Goal: Navigation & Orientation: Find specific page/section

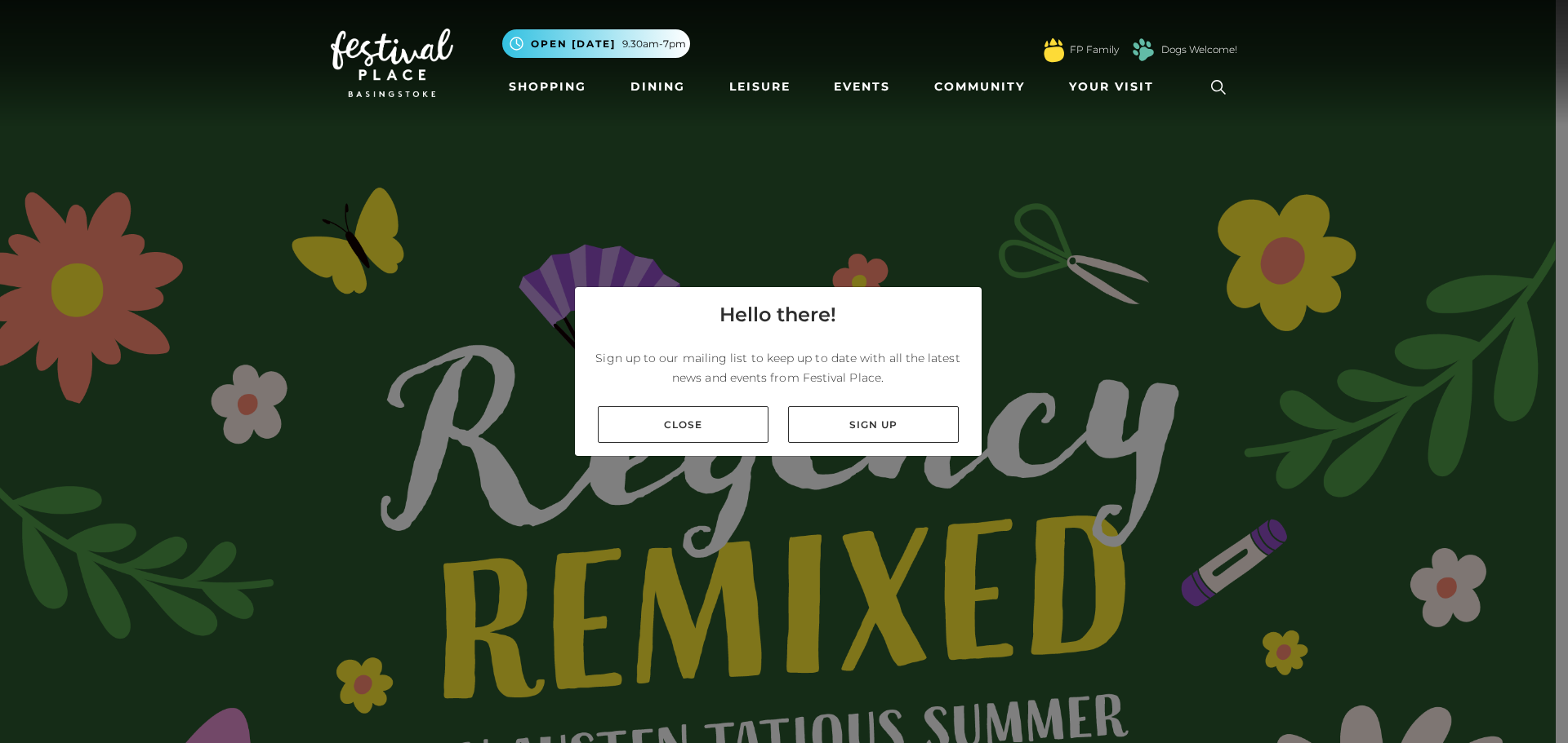
click at [705, 416] on link "Close" at bounding box center [683, 425] width 170 height 36
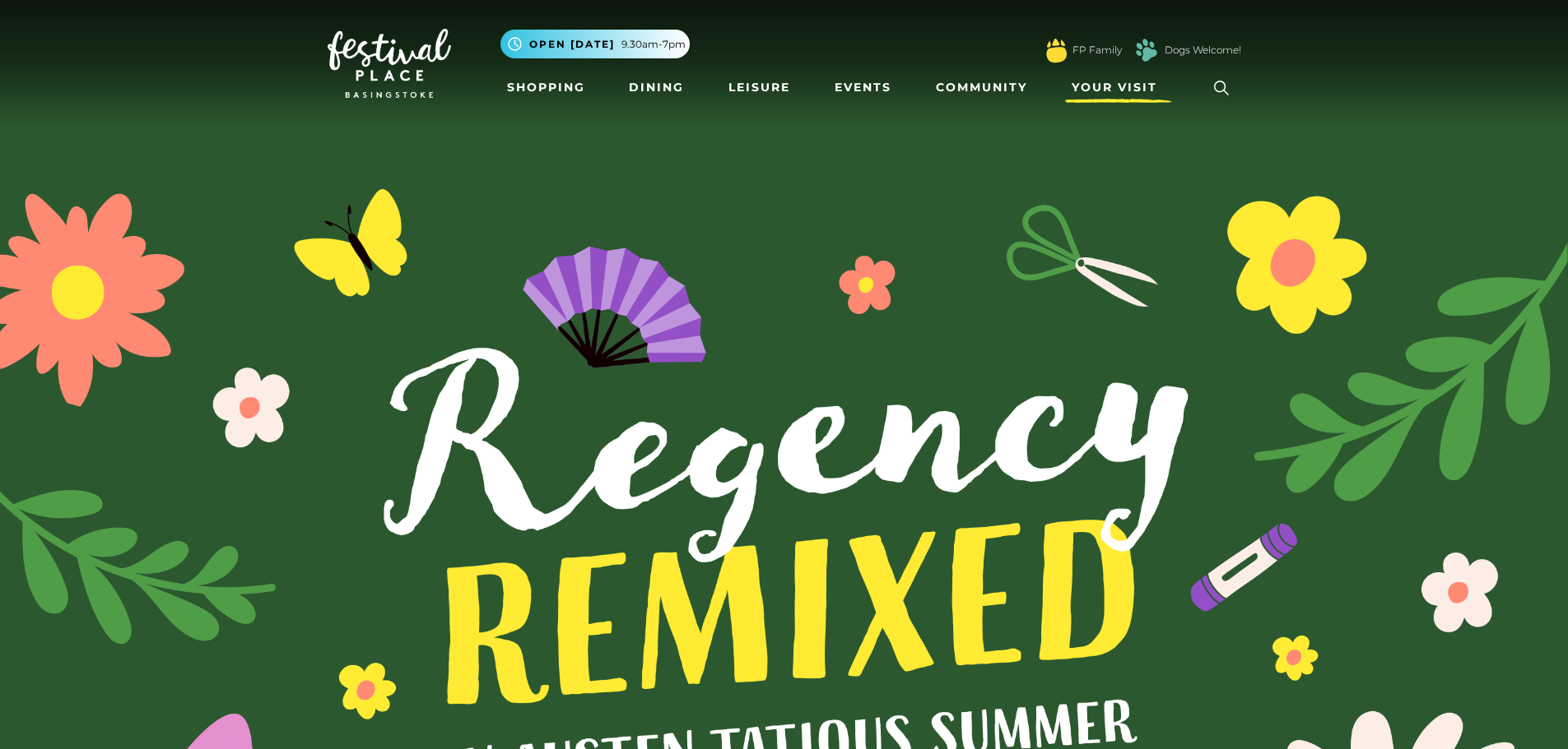
click at [1104, 90] on span "Your Visit" at bounding box center [1114, 87] width 85 height 17
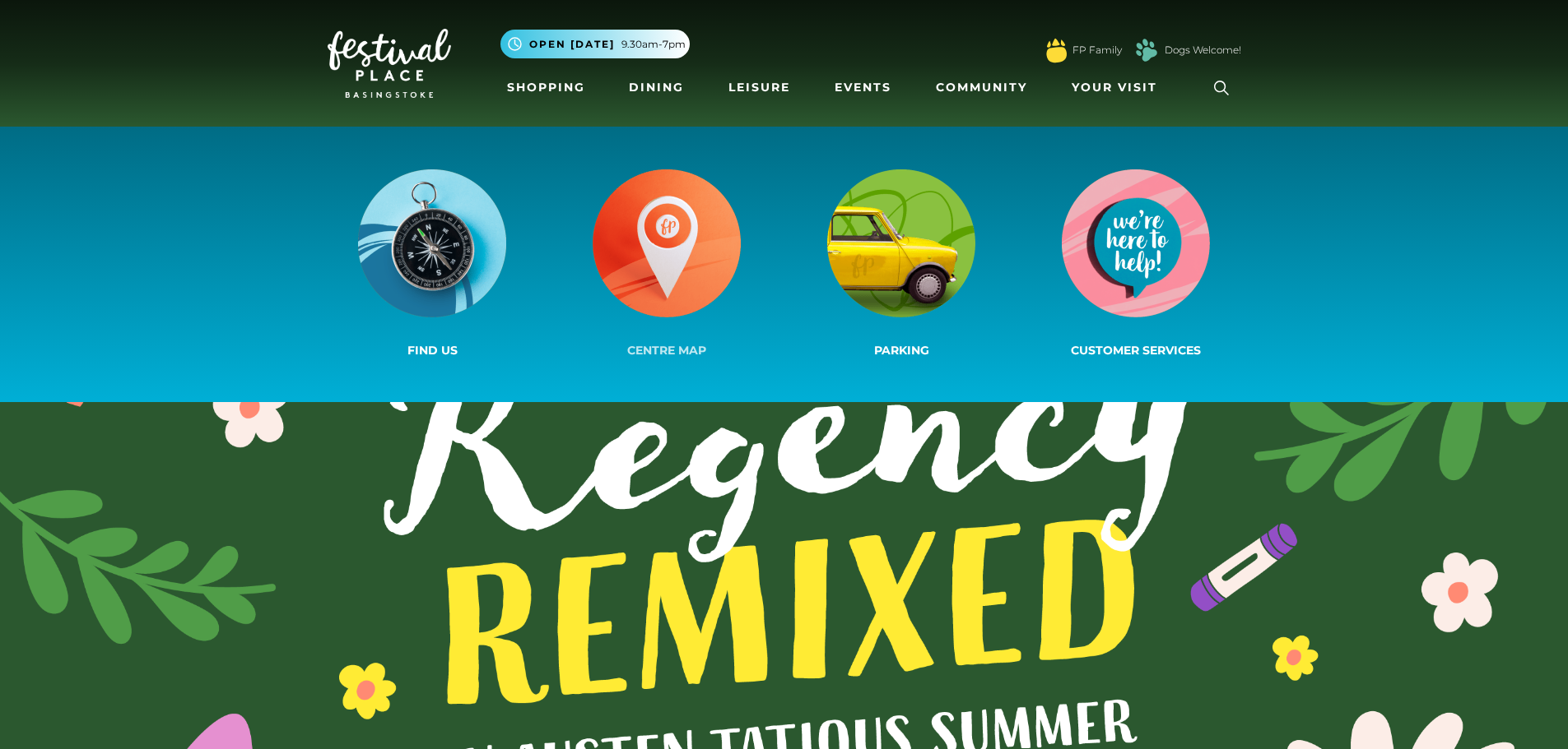
click at [676, 257] on img at bounding box center [667, 244] width 148 height 148
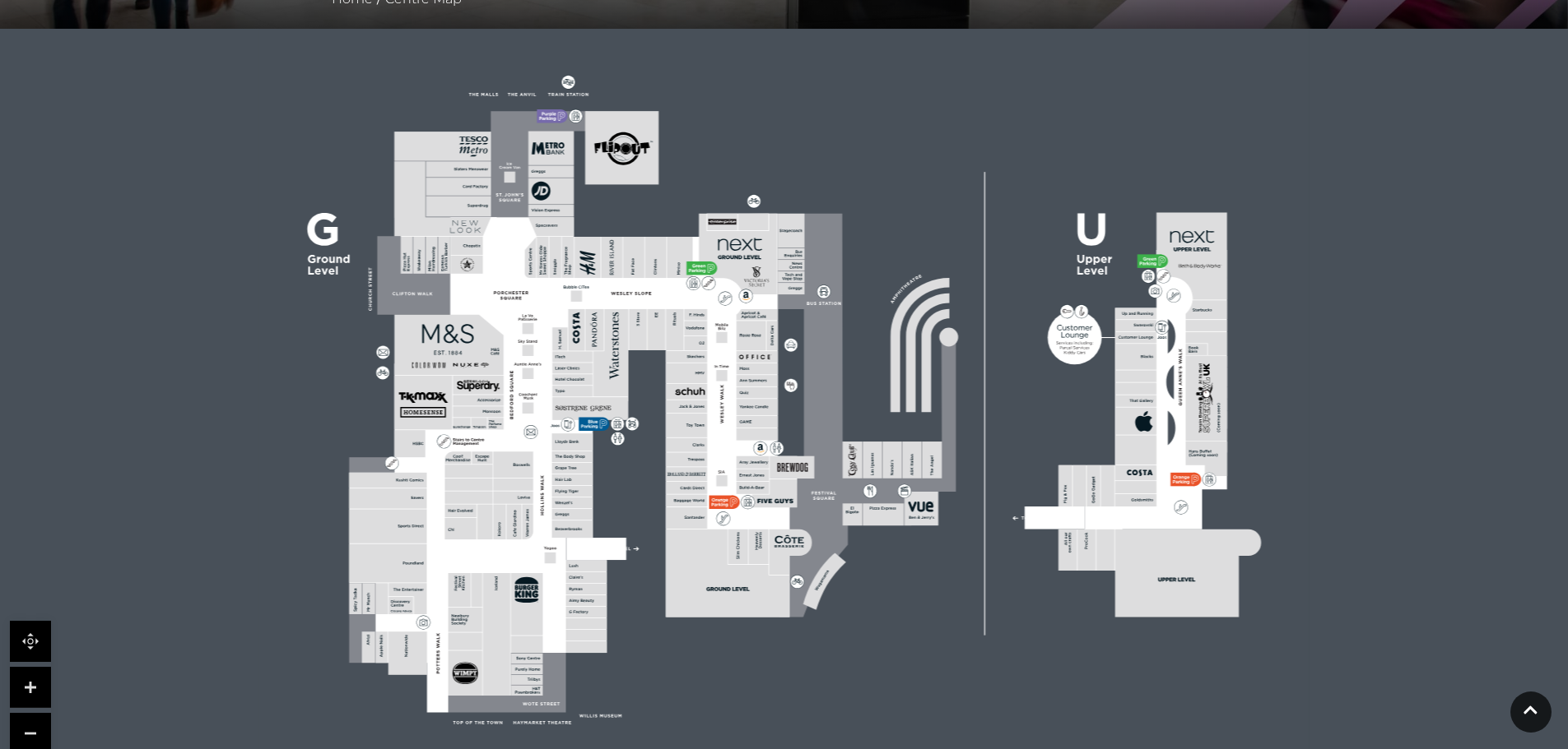
scroll to position [411, 0]
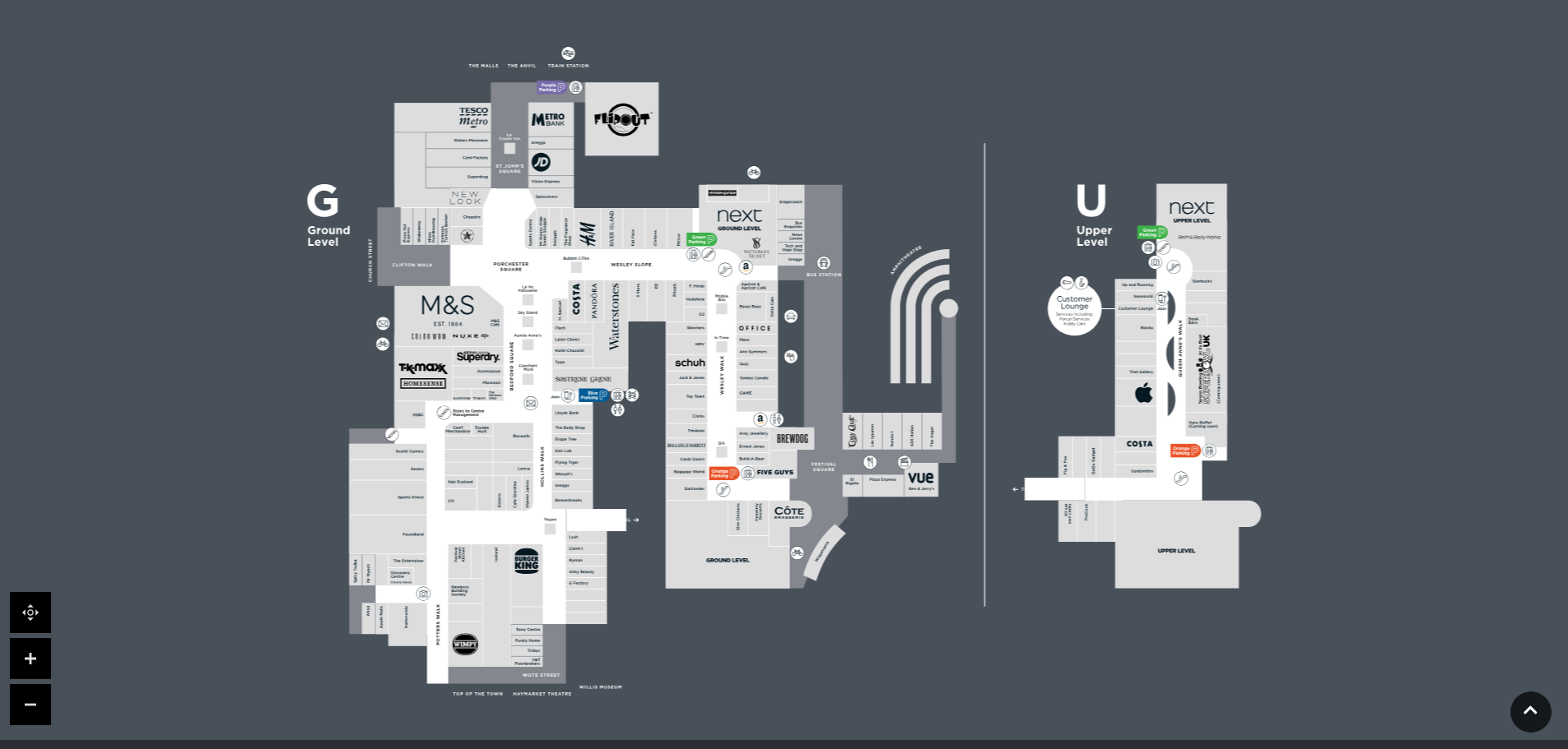
click at [29, 653] on link at bounding box center [31, 659] width 41 height 41
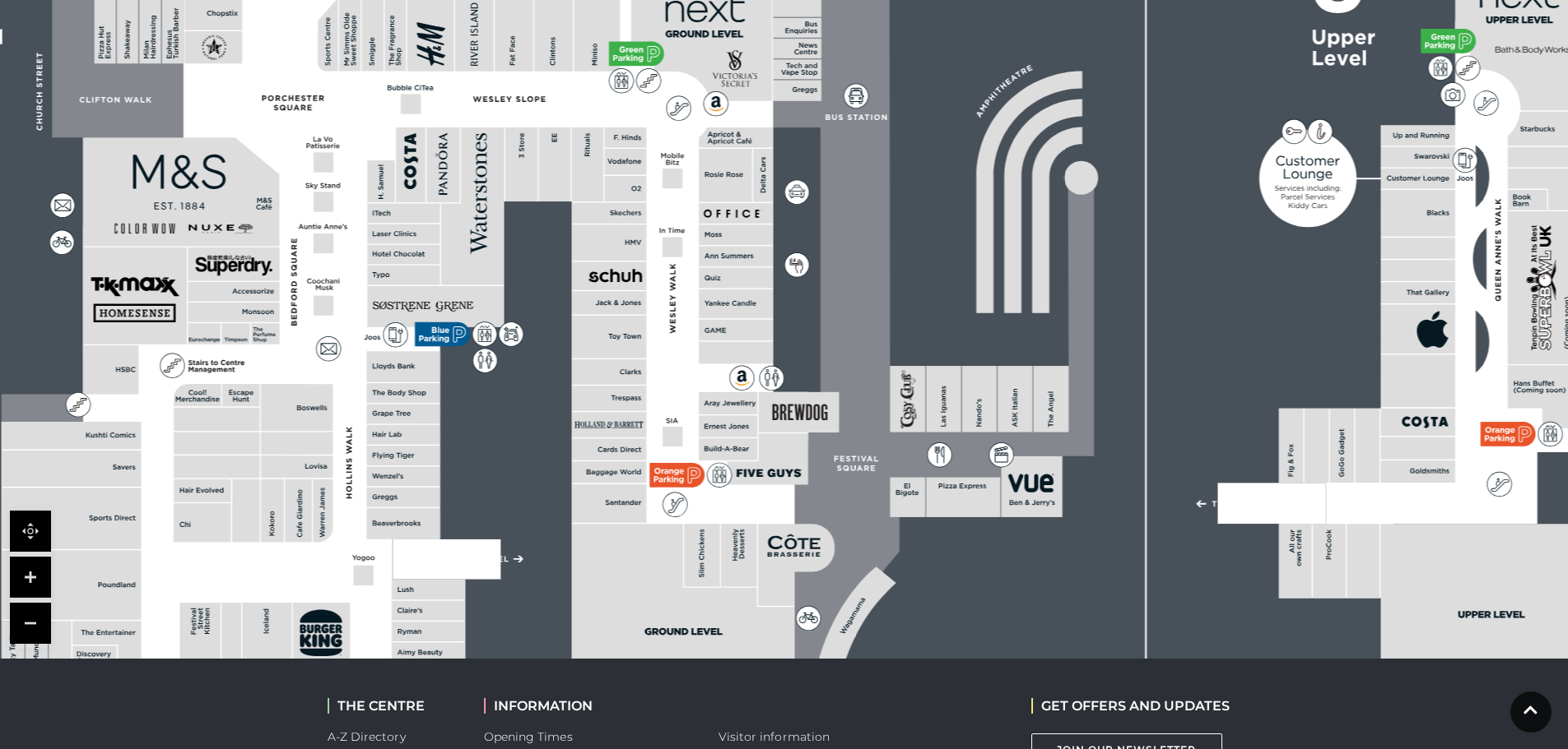
scroll to position [494, 0]
